Goal: Task Accomplishment & Management: Complete application form

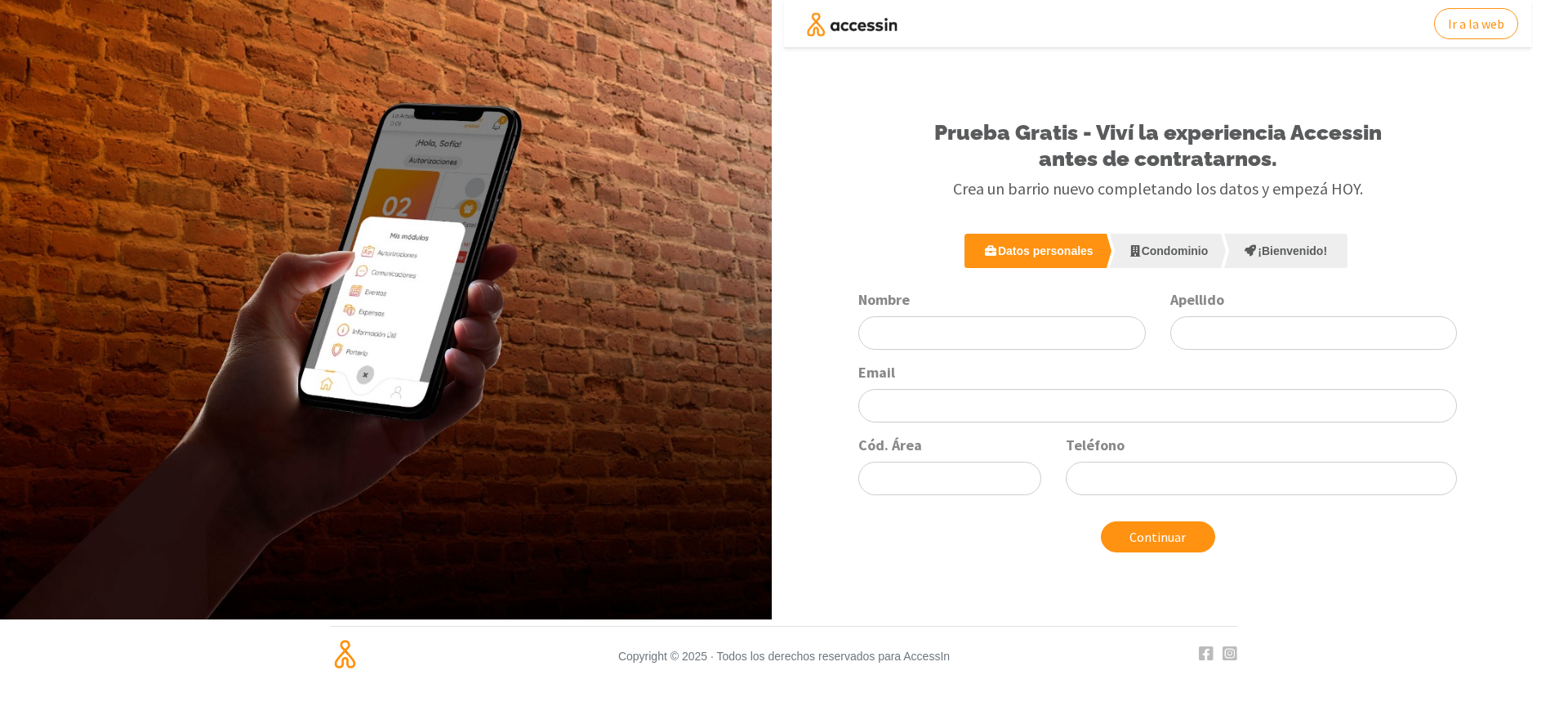
click at [1178, 252] on link "Condominio" at bounding box center [1166, 251] width 112 height 34
click at [1174, 247] on link "Condominio" at bounding box center [1166, 251] width 112 height 34
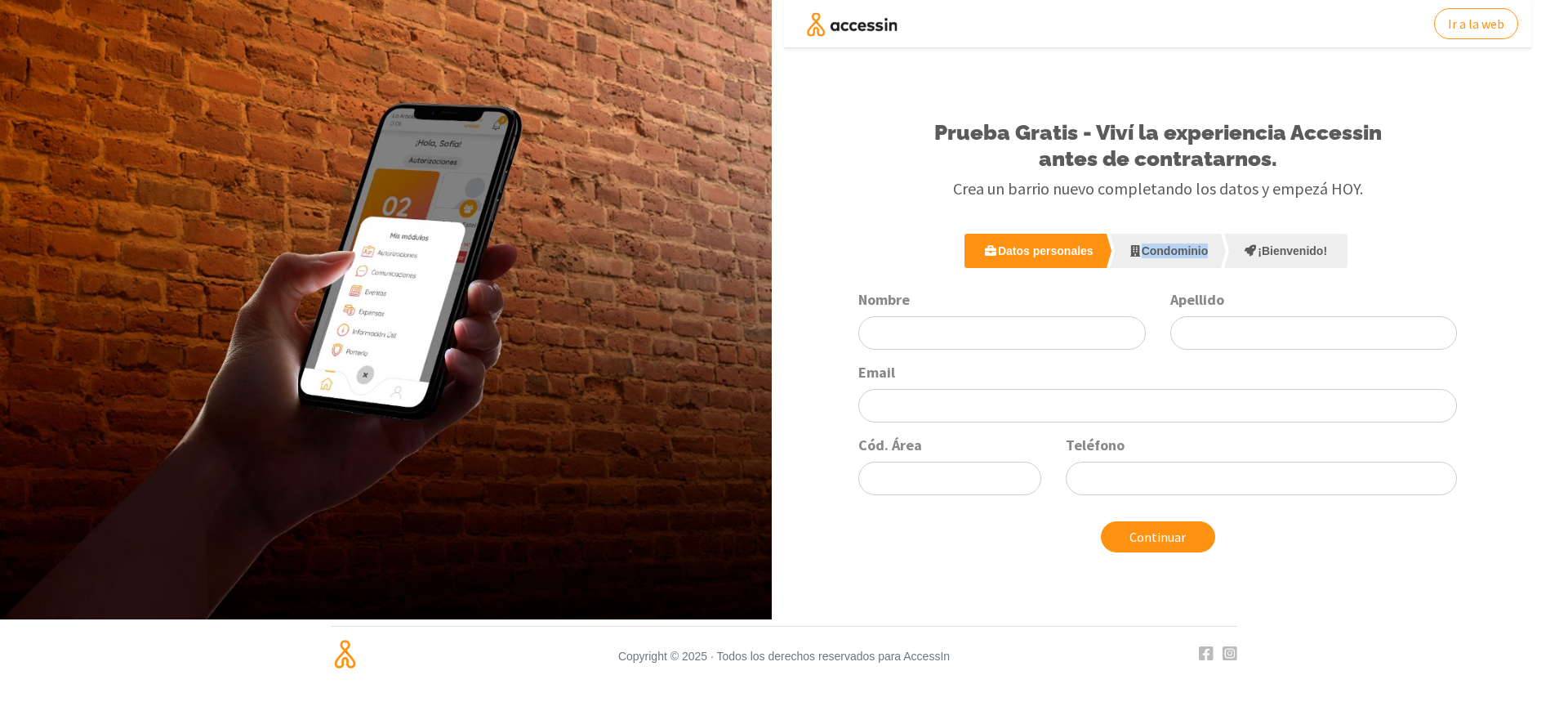
click at [1174, 247] on link "Condominio" at bounding box center [1166, 251] width 112 height 34
drag, startPoint x: 1054, startPoint y: 195, endPoint x: 1034, endPoint y: 206, distance: 22.8
click at [1053, 195] on h3 "Crea un barrio nuevo completando los datos y empezá HOY." at bounding box center [1157, 188] width 723 height 21
click at [865, 172] on div "Prueba Gratis - Viví la experiencia Accessin antes de contratarnos. Crea un bar…" at bounding box center [1157, 159] width 747 height 144
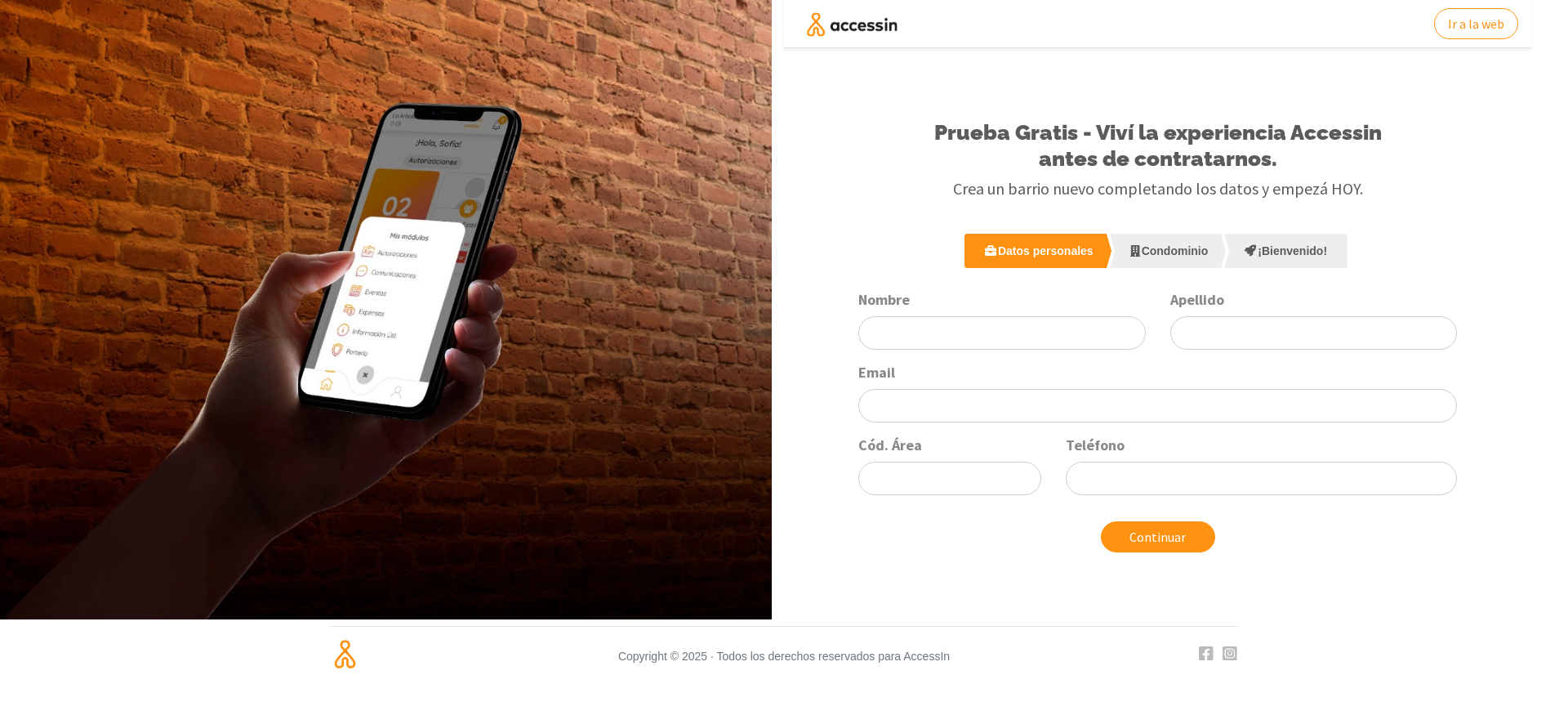
click at [864, 179] on h3 "Crea un barrio nuevo completando los datos y empezá HOY." at bounding box center [1157, 188] width 723 height 21
